Goal: Information Seeking & Learning: Check status

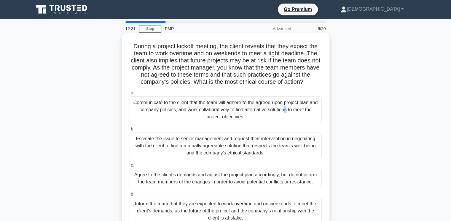
click at [240, 106] on div "Communicate to the client that the team will adhere to the agreed-upon project …" at bounding box center [226, 110] width 192 height 27
click at [199, 112] on div "Communicate to the client that the team will adhere to the agreed-upon project …" at bounding box center [226, 110] width 192 height 27
click at [130, 95] on input "a. Communicate to the client that the team will adhere to the agreed-upon proje…" at bounding box center [130, 93] width 0 height 4
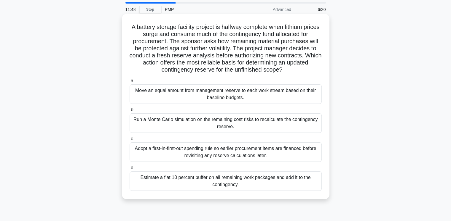
scroll to position [30, 0]
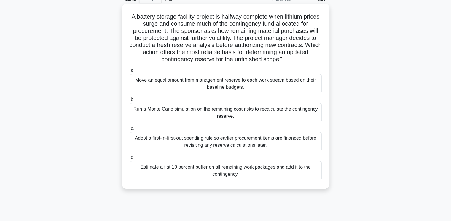
click at [282, 114] on div "Run a Monte Carlo simulation on the remaining cost risks to recalculate the con…" at bounding box center [226, 113] width 192 height 20
click at [130, 102] on input "b. Run a Monte Carlo simulation on the remaining cost risks to recalculate the …" at bounding box center [130, 100] width 0 height 4
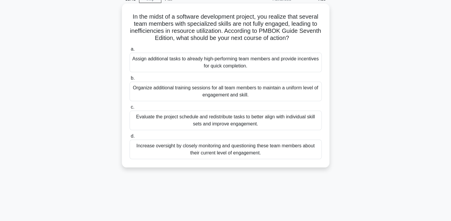
scroll to position [0, 0]
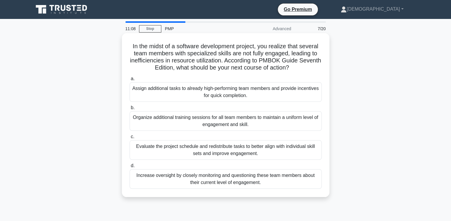
click at [242, 150] on div "Evaluate the project schedule and redistribute tasks to better align with indiv…" at bounding box center [226, 150] width 192 height 20
click at [130, 139] on input "c. Evaluate the project schedule and redistribute tasks to better align with in…" at bounding box center [130, 137] width 0 height 4
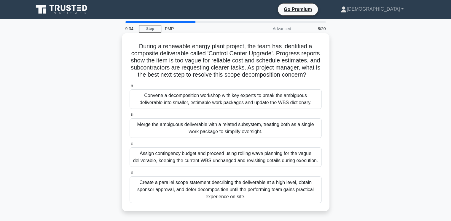
click at [198, 192] on div "Create a parallel scope statement describing the deliverable at a high level, o…" at bounding box center [226, 190] width 192 height 27
click at [130, 175] on input "d. Create a parallel scope statement describing the deliverable at a high level…" at bounding box center [130, 173] width 0 height 4
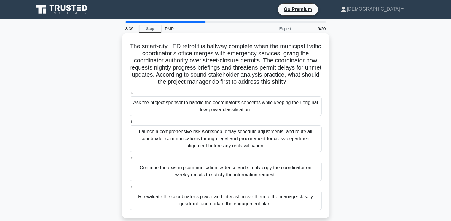
click at [212, 203] on div "Reevaluate the coordinator’s power and interest, move them to the manage-closel…" at bounding box center [226, 201] width 192 height 20
click at [130, 189] on input "d. Reevaluate the coordinator’s power and interest, move them to the manage-clo…" at bounding box center [130, 188] width 0 height 4
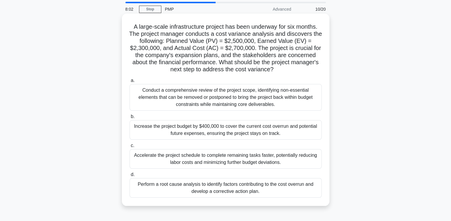
scroll to position [30, 0]
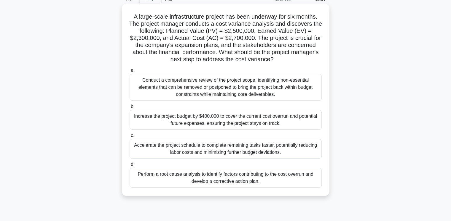
click at [240, 179] on div "Perform a root cause analysis to identify factors contributing to the cost over…" at bounding box center [226, 178] width 192 height 20
click at [130, 167] on input "d. Perform a root cause analysis to identify factors contributing to the cost o…" at bounding box center [130, 165] width 0 height 4
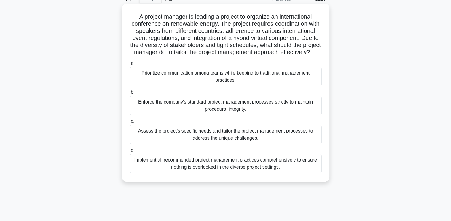
click at [232, 174] on div "Implement all recommended project management practices comprehensively to ensur…" at bounding box center [226, 164] width 192 height 20
click at [130, 153] on input "d. Implement all recommended project management practices comprehensively to en…" at bounding box center [130, 151] width 0 height 4
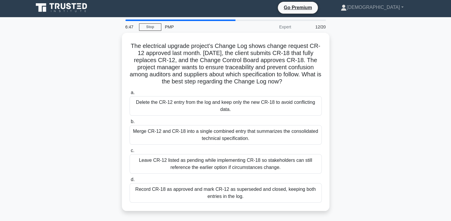
scroll to position [0, 0]
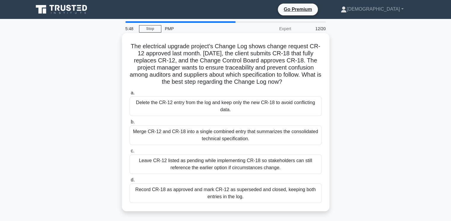
click at [210, 194] on div "Record CR-18 as approved and mark CR-12 as superseded and closed, keeping both …" at bounding box center [226, 194] width 192 height 20
click at [130, 182] on input "d. Record CR-18 as approved and mark CR-12 as superseded and closed, keeping bo…" at bounding box center [130, 180] width 0 height 4
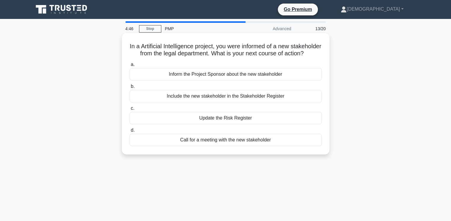
click at [233, 146] on div "Call for a meeting with the new stakeholder" at bounding box center [226, 140] width 192 height 12
click at [130, 132] on input "d. Call for a meeting with the new stakeholder" at bounding box center [130, 131] width 0 height 4
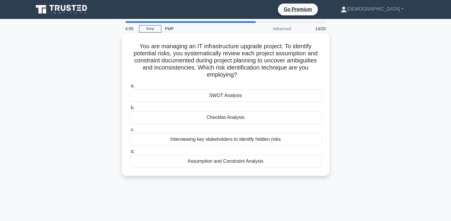
click at [241, 163] on div "Assumption and Constraint Analysis" at bounding box center [226, 161] width 192 height 12
click at [130, 154] on input "d. Assumption and Constraint Analysis" at bounding box center [130, 152] width 0 height 4
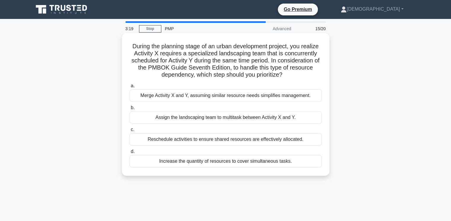
click at [258, 141] on div "Reschedule activities to ensure shared resources are effectively allocated." at bounding box center [226, 139] width 192 height 12
click at [130, 132] on input "c. Reschedule activities to ensure shared resources are effectively allocated." at bounding box center [130, 130] width 0 height 4
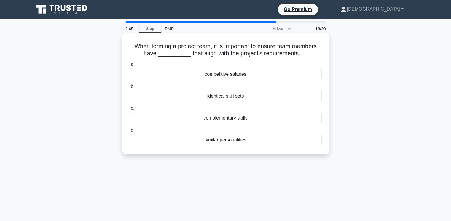
click at [217, 118] on div "complementary skills" at bounding box center [226, 118] width 192 height 12
click at [130, 111] on input "c. complementary skills" at bounding box center [130, 109] width 0 height 4
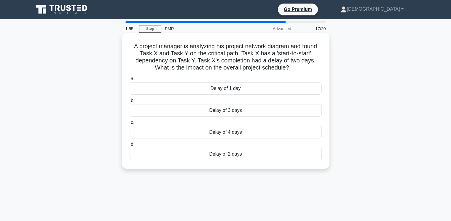
click at [226, 155] on div "Delay of 2 days" at bounding box center [226, 154] width 192 height 12
click at [130, 147] on input "d. Delay of 2 days" at bounding box center [130, 145] width 0 height 4
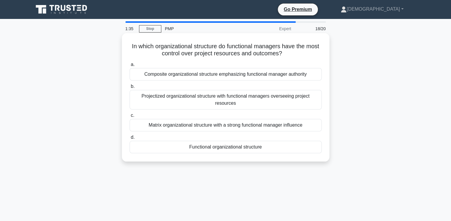
click at [262, 125] on div "Matrix organizational structure with a strong functional manager influence" at bounding box center [226, 125] width 192 height 12
click at [130, 118] on input "c. Matrix organizational structure with a strong functional manager influence" at bounding box center [130, 116] width 0 height 4
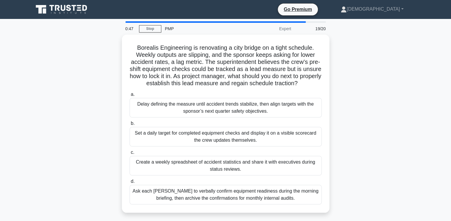
scroll to position [30, 0]
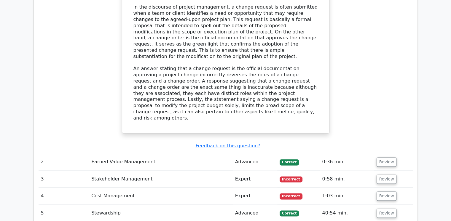
scroll to position [830, 0]
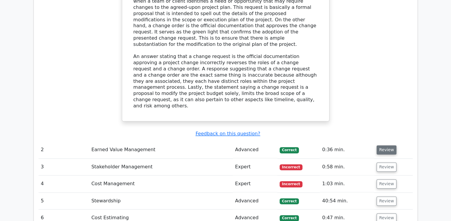
click at [380, 146] on button "Review" at bounding box center [386, 150] width 20 height 9
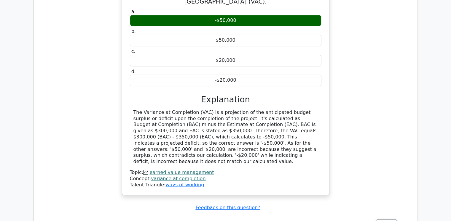
scroll to position [1097, 0]
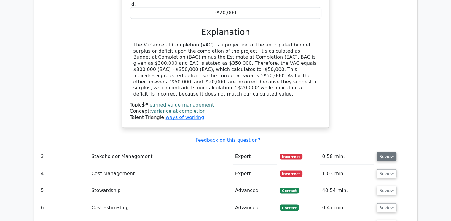
click at [382, 152] on button "Review" at bounding box center [386, 156] width 20 height 9
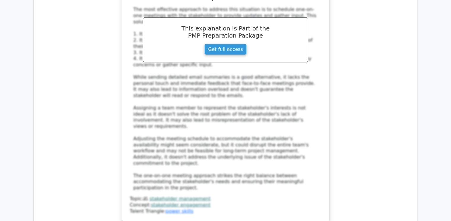
scroll to position [1512, 0]
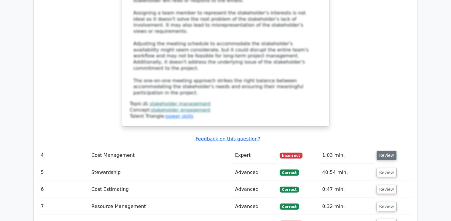
click at [383, 151] on button "Review" at bounding box center [386, 155] width 20 height 9
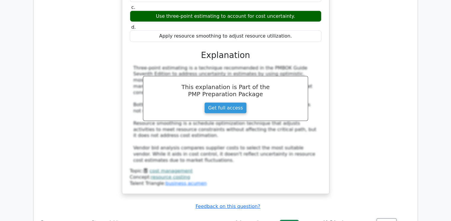
scroll to position [1778, 0]
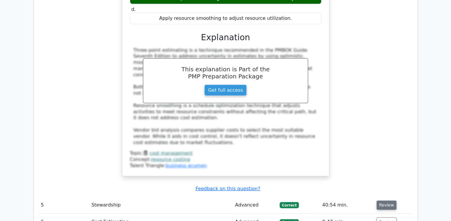
click at [388, 201] on button "Review" at bounding box center [386, 205] width 20 height 9
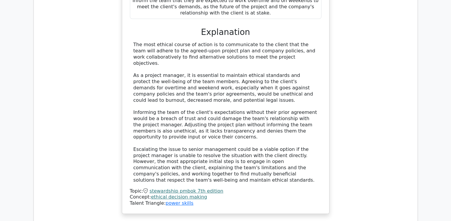
scroll to position [2193, 0]
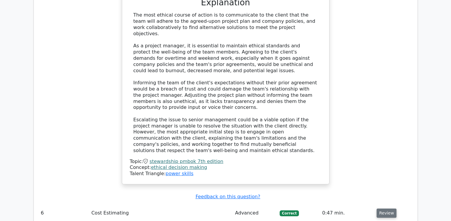
click at [385, 209] on button "Review" at bounding box center [386, 213] width 20 height 9
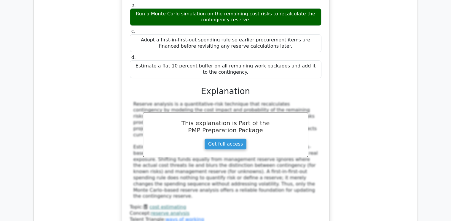
scroll to position [2579, 0]
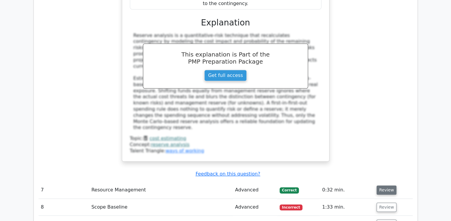
click at [386, 186] on button "Review" at bounding box center [386, 190] width 20 height 9
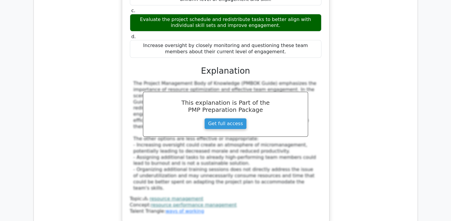
scroll to position [2875, 0]
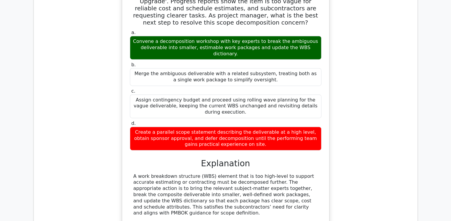
scroll to position [3231, 0]
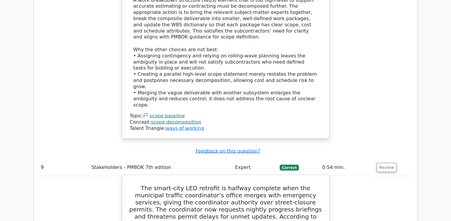
scroll to position [3468, 0]
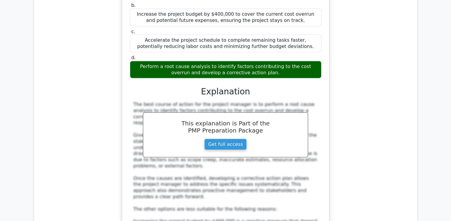
scroll to position [3972, 0]
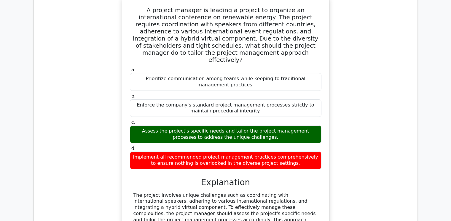
scroll to position [4357, 0]
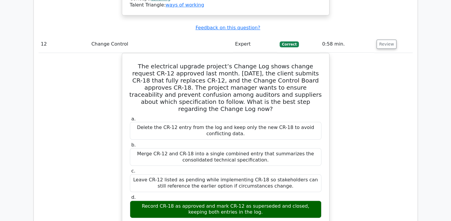
scroll to position [4624, 0]
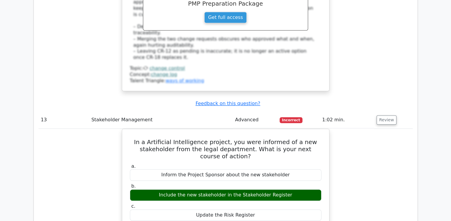
scroll to position [4920, 0]
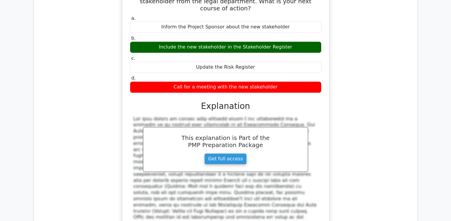
scroll to position [5276, 0]
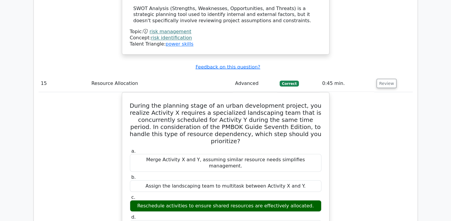
scroll to position [5602, 0]
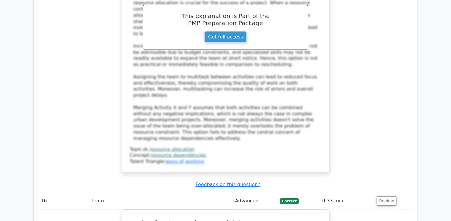
scroll to position [5898, 0]
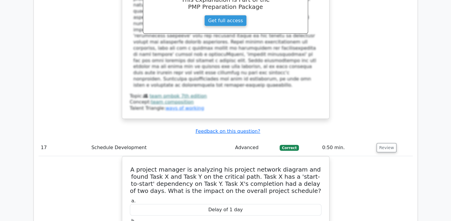
scroll to position [6254, 0]
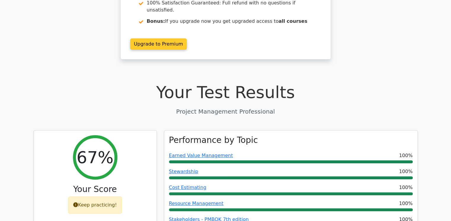
scroll to position [0, 0]
